Goal: Task Accomplishment & Management: Manage account settings

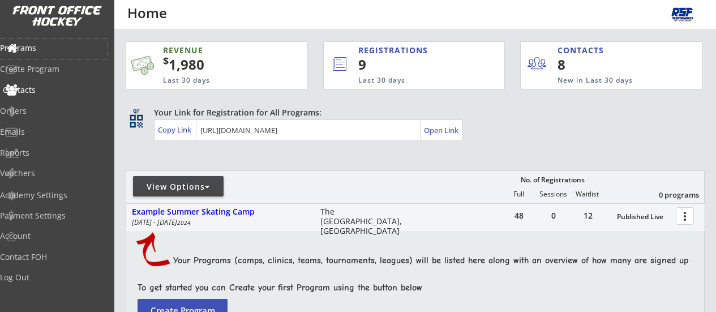
select select ""Players""
click at [57, 93] on div "Contacts" at bounding box center [54, 90] width 102 height 8
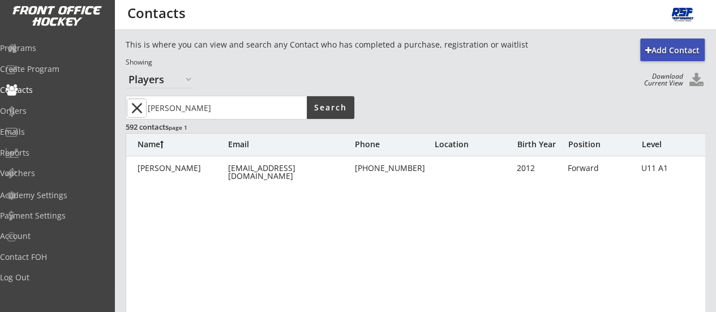
click at [136, 110] on button "close" at bounding box center [136, 108] width 19 height 18
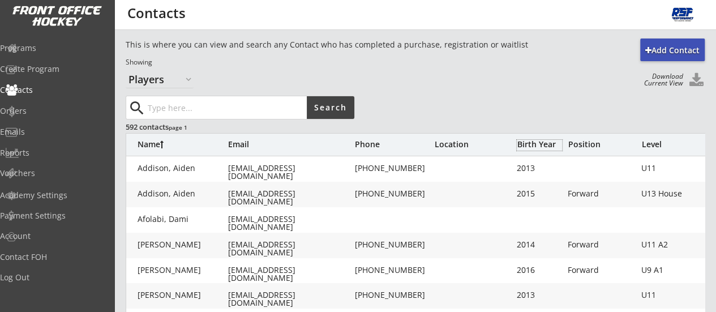
click at [529, 148] on div "Birth Year" at bounding box center [539, 144] width 45 height 8
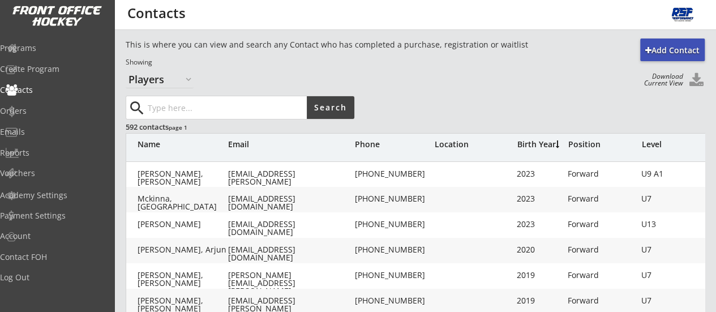
click at [529, 148] on div "Birth Year" at bounding box center [539, 144] width 45 height 8
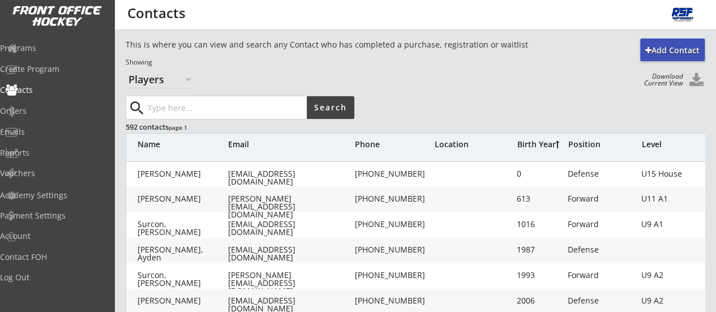
scroll to position [413, 0]
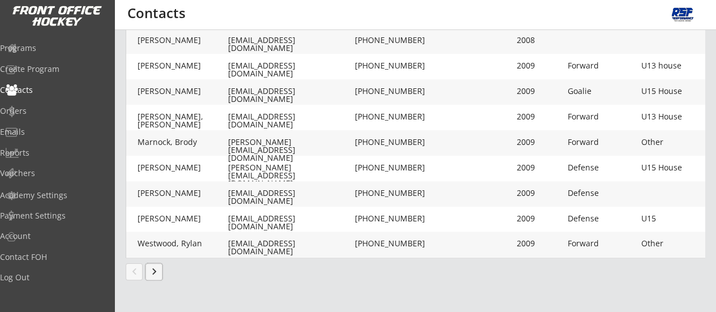
click at [154, 272] on button "keyboard_arrow_right" at bounding box center [154, 271] width 17 height 17
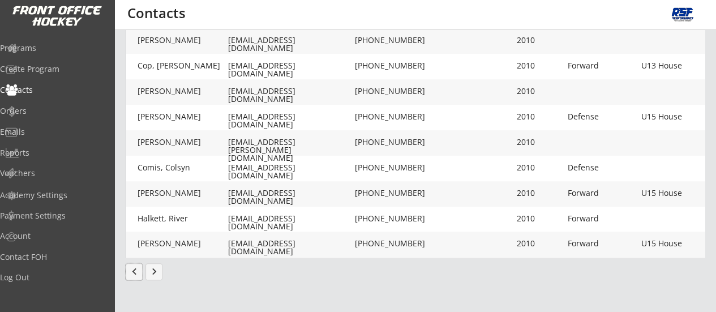
click at [131, 278] on button "chevron_left" at bounding box center [134, 271] width 17 height 17
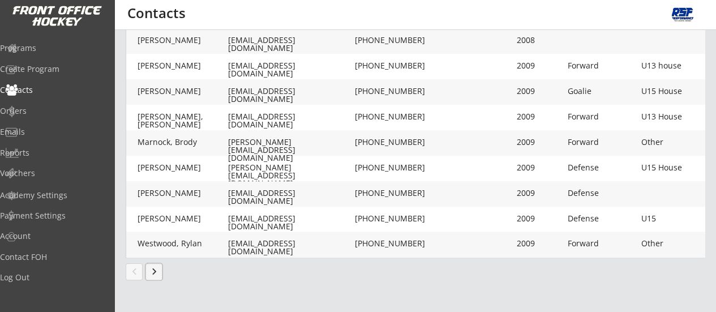
click at [155, 267] on button "keyboard_arrow_right" at bounding box center [154, 271] width 17 height 17
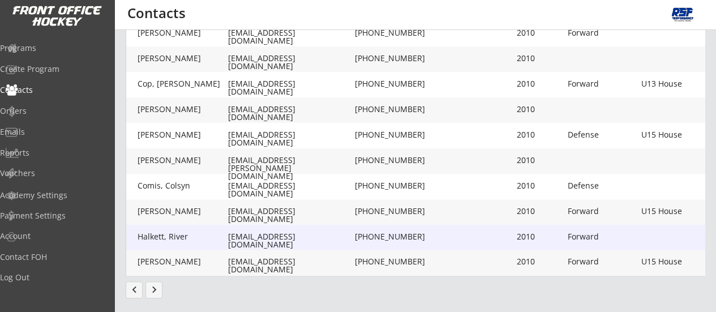
scroll to position [412, 0]
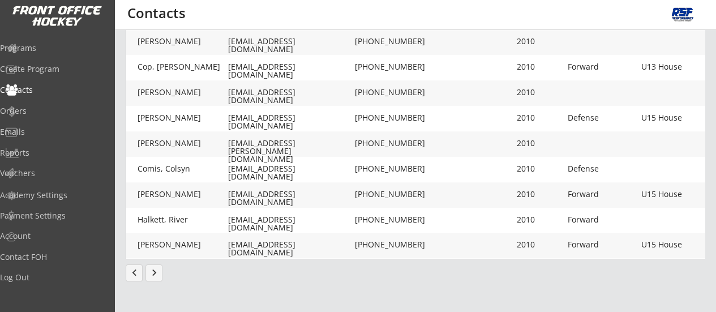
click at [157, 275] on button "keyboard_arrow_right" at bounding box center [154, 272] width 17 height 17
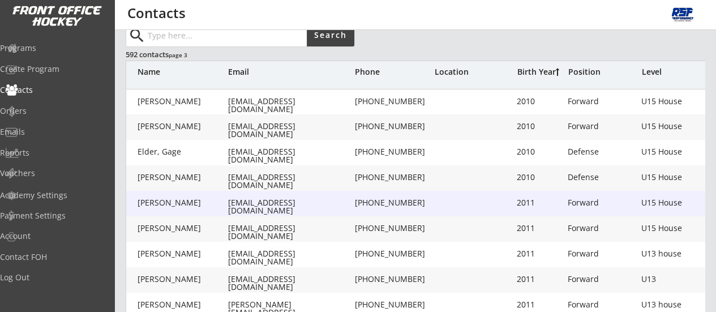
scroll to position [413, 0]
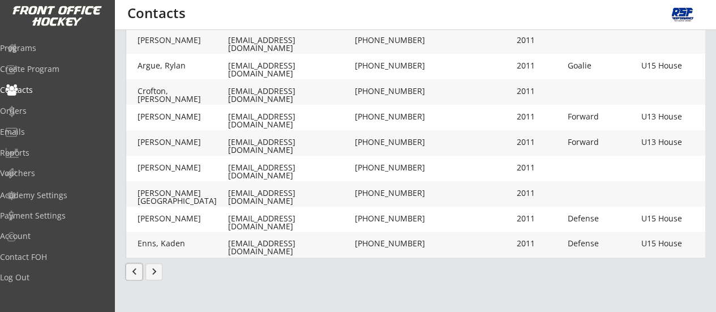
click at [130, 270] on button "chevron_left" at bounding box center [134, 271] width 17 height 17
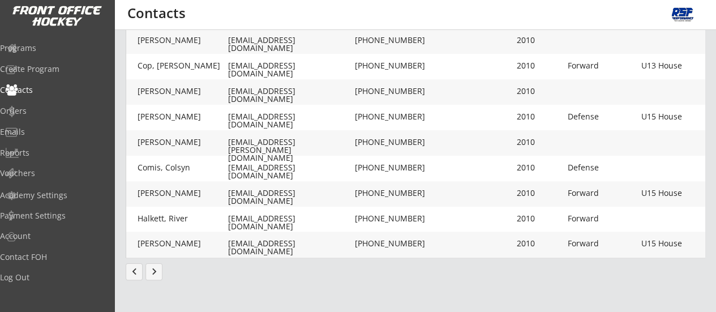
click at [281, 193] on div "[EMAIL_ADDRESS][DOMAIN_NAME]" at bounding box center [290, 197] width 125 height 16
type input "Jaxon"
type input "[PERSON_NAME]"
type input "[EMAIL_ADDRESS][DOMAIN_NAME]"
type input "Forward"
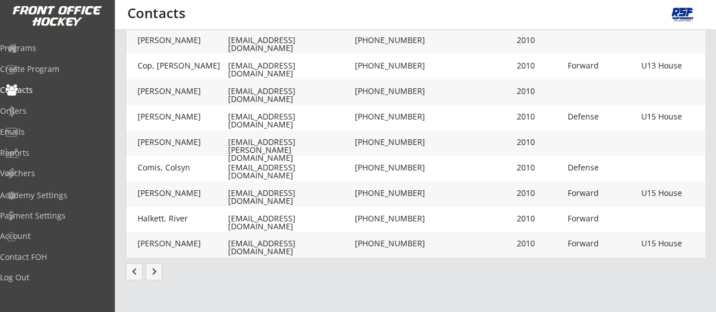
type input "U15 House"
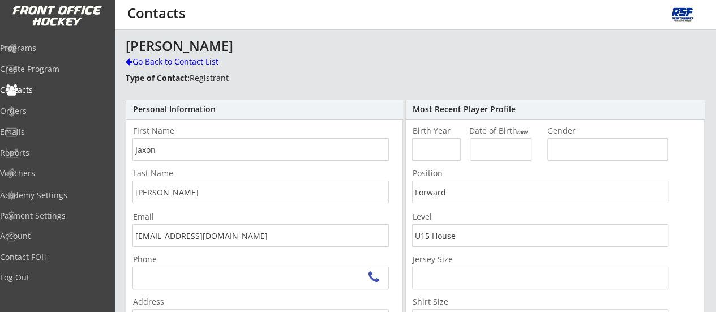
type input "[STREET_ADDRESS][PERSON_NAME]"
click at [38, 54] on div "Programs" at bounding box center [54, 49] width 108 height 20
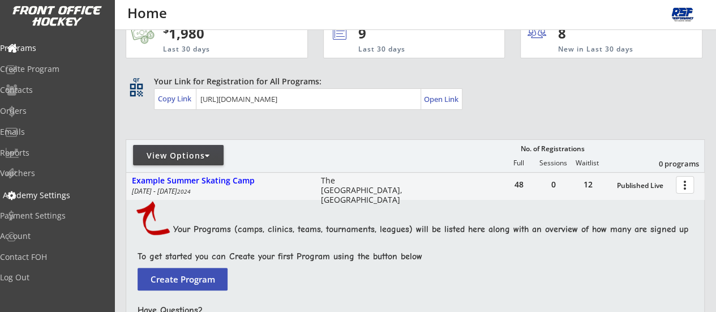
scroll to position [31, 0]
click at [52, 52] on div "Programs" at bounding box center [54, 48] width 102 height 8
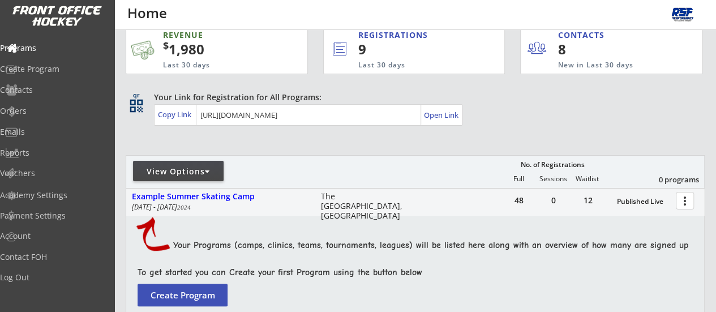
scroll to position [0, 0]
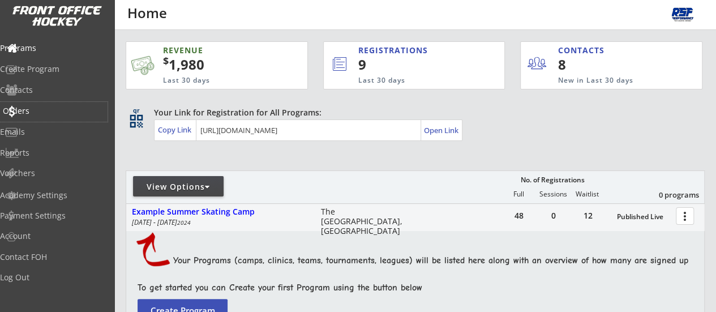
click at [43, 109] on div "Orders" at bounding box center [54, 111] width 102 height 8
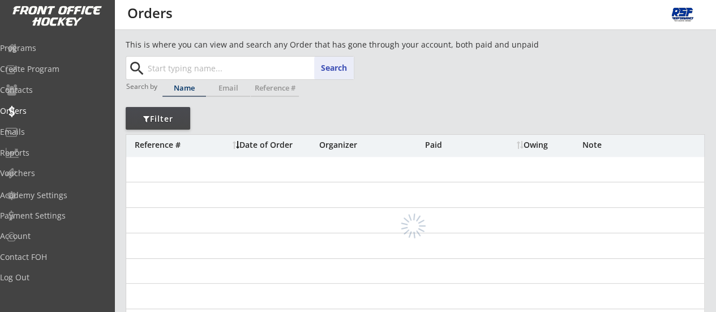
click at [182, 65] on input "text" at bounding box center [250, 68] width 208 height 23
type input "[PERSON_NAME]"
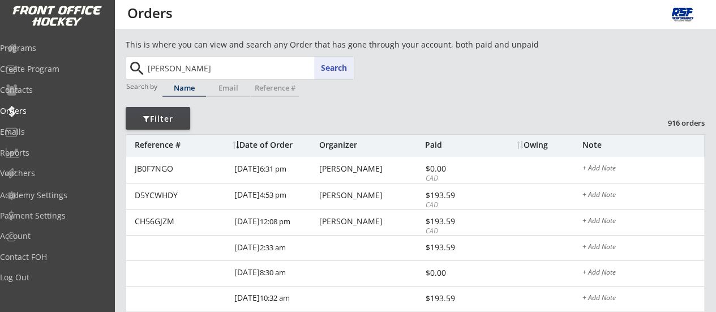
type input "asher Smart"
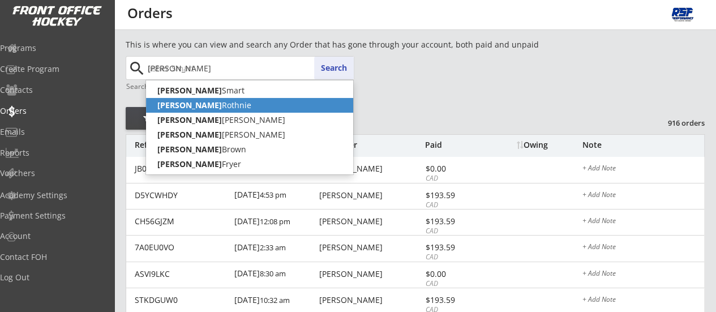
click at [239, 104] on p "[PERSON_NAME]" at bounding box center [249, 105] width 207 height 15
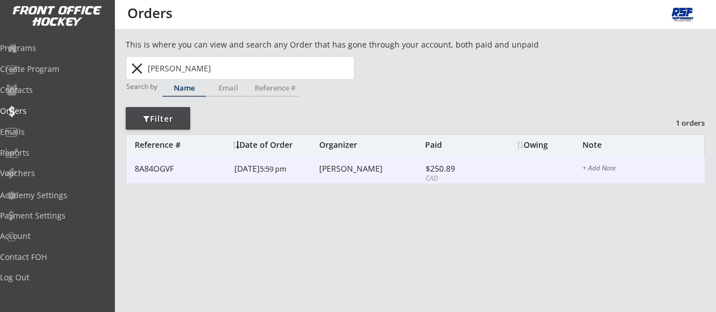
type input "[PERSON_NAME]"
click at [342, 167] on div "[PERSON_NAME]" at bounding box center [370, 169] width 103 height 8
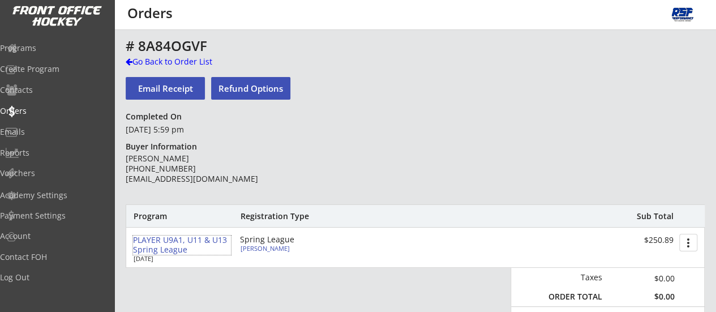
click at [171, 241] on div "PLAYER U9A1, U11 & U13 Spring League" at bounding box center [182, 245] width 98 height 19
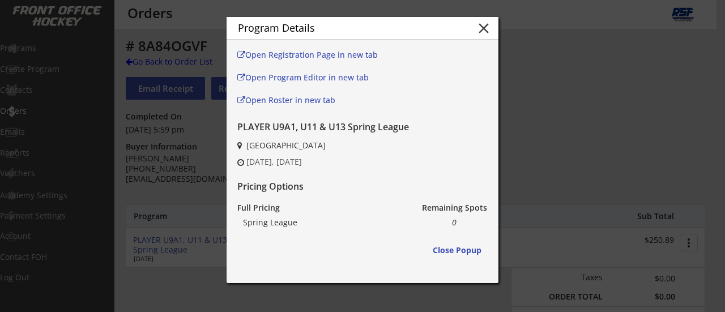
click at [601, 113] on div at bounding box center [362, 156] width 725 height 312
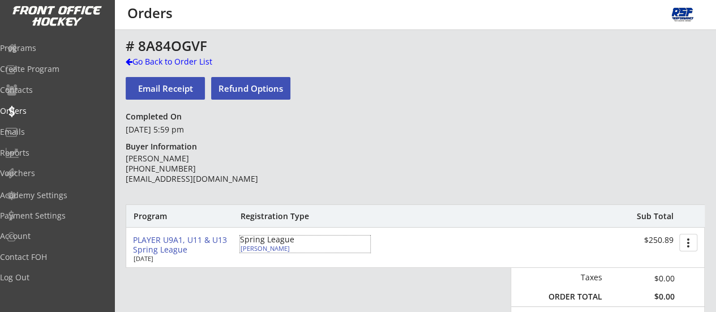
click at [257, 249] on div "[PERSON_NAME]" at bounding box center [304, 248] width 126 height 6
select select ""Forward""
select select ""U11 A1""
select select ""Youth XL""
select select ""Yes""
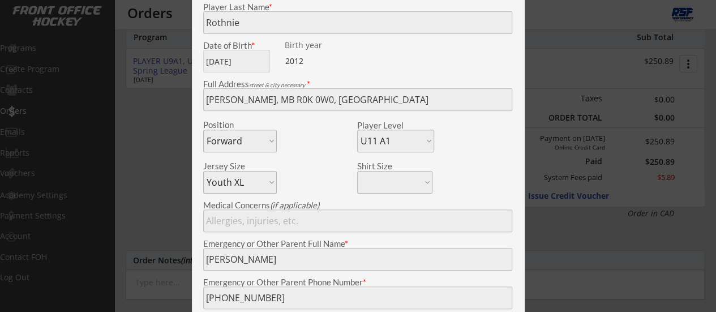
scroll to position [255, 0]
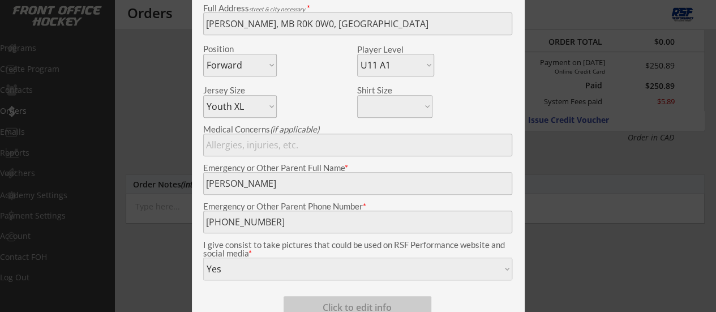
click at [196, 194] on div "View & Edit Registration Form close Check-In Status Not here Present REGISTRANT…" at bounding box center [358, 66] width 333 height 586
click at [203, 234] on div "Registration Type: Spring League Click to edit Player Name Player Last Name * D…" at bounding box center [359, 108] width 322 height 502
